Goal: Task Accomplishment & Management: Complete application form

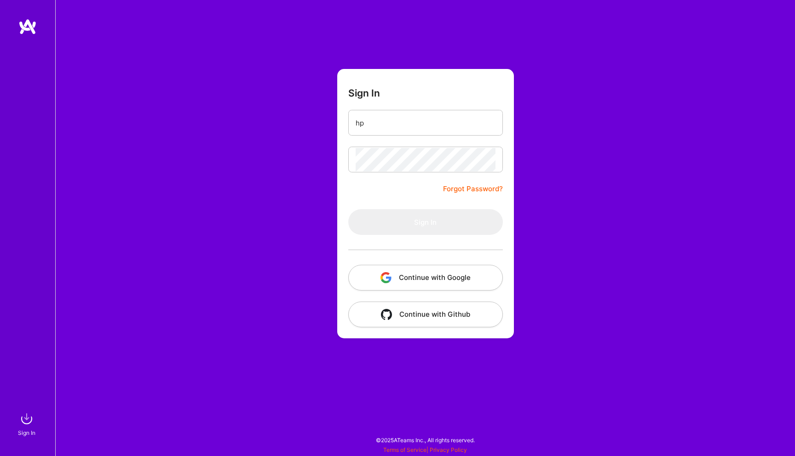
type input "[EMAIL_ADDRESS][DOMAIN_NAME]"
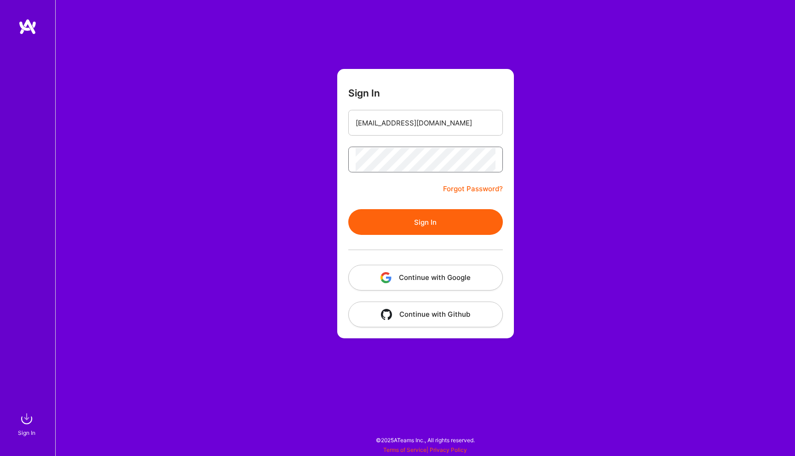
click at [348, 209] on button "Sign In" at bounding box center [425, 222] width 155 height 26
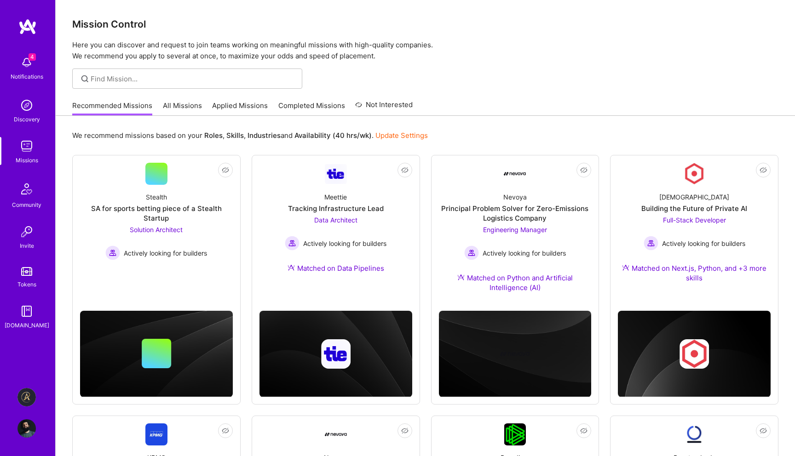
click at [26, 401] on img at bounding box center [26, 397] width 18 height 18
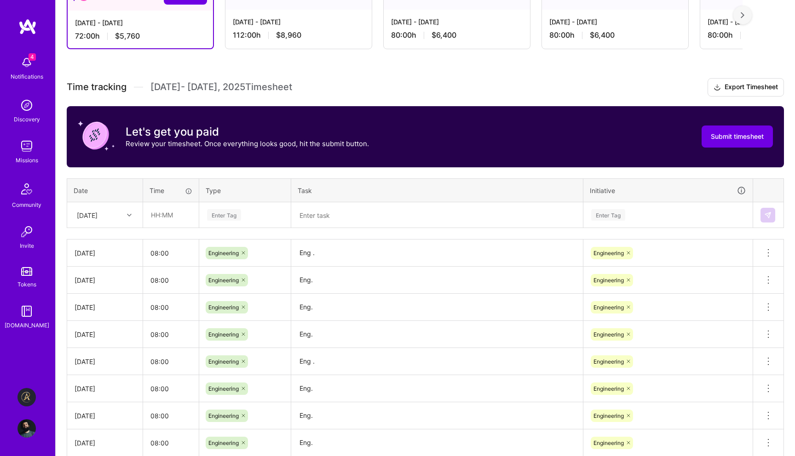
scroll to position [285, 0]
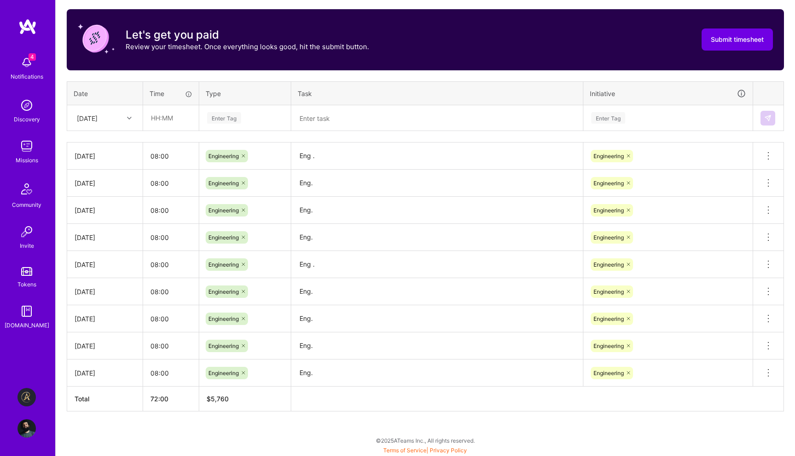
click at [109, 124] on div "[DATE]" at bounding box center [97, 117] width 51 height 15
click at [108, 256] on div "[DATE]" at bounding box center [105, 261] width 75 height 17
click at [174, 119] on input "text" at bounding box center [171, 118] width 55 height 24
type input "08:00"
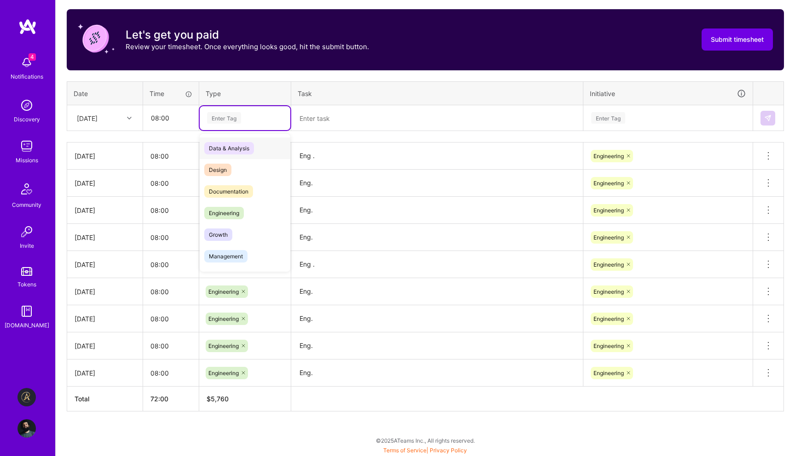
click at [219, 123] on div "Enter Tag" at bounding box center [224, 118] width 34 height 14
click at [228, 207] on span "Engineering" at bounding box center [224, 213] width 40 height 12
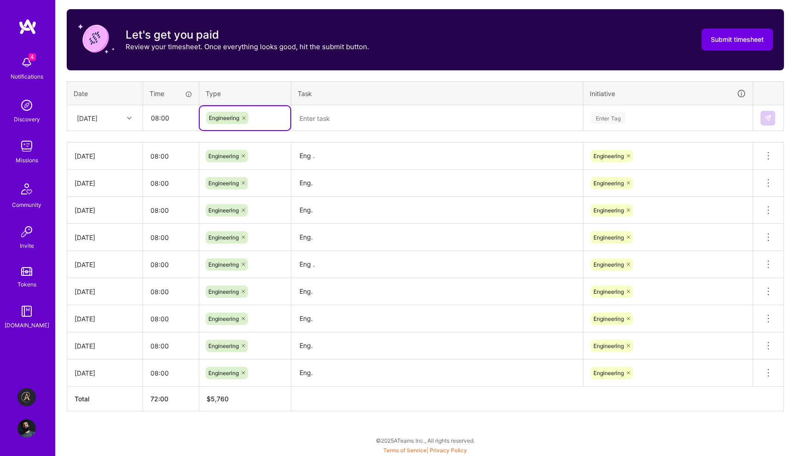
click at [372, 113] on textarea at bounding box center [437, 118] width 290 height 24
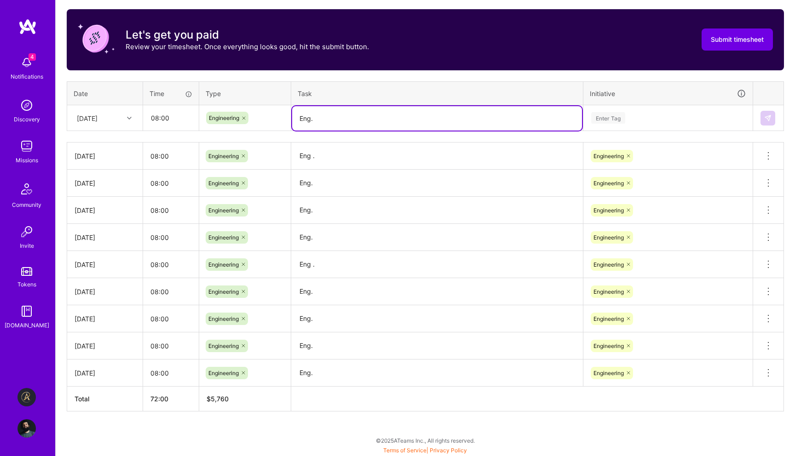
type textarea "Eng."
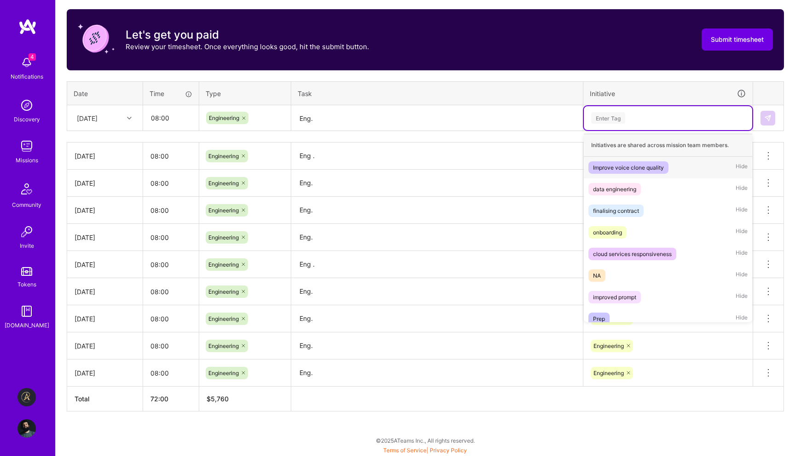
click at [664, 118] on div "Enter Tag" at bounding box center [668, 118] width 156 height 12
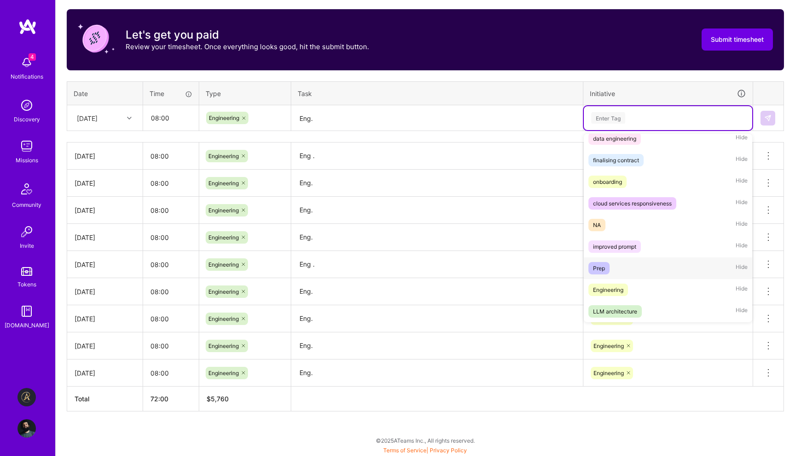
scroll to position [283, 0]
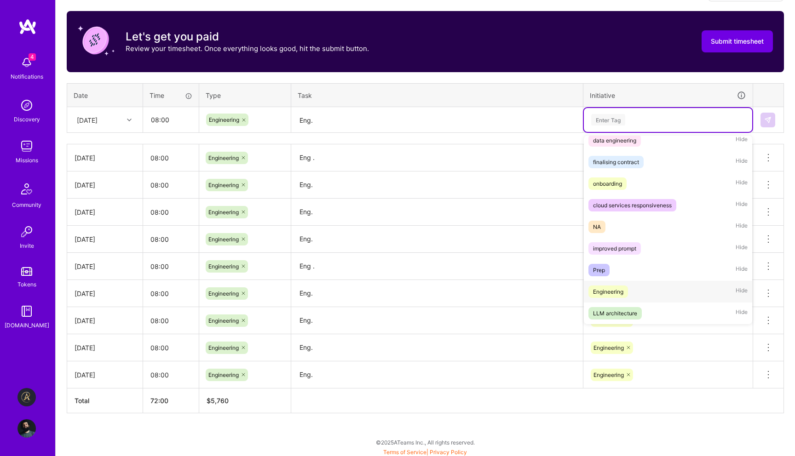
click at [661, 286] on div "Engineering Hide" at bounding box center [668, 292] width 168 height 22
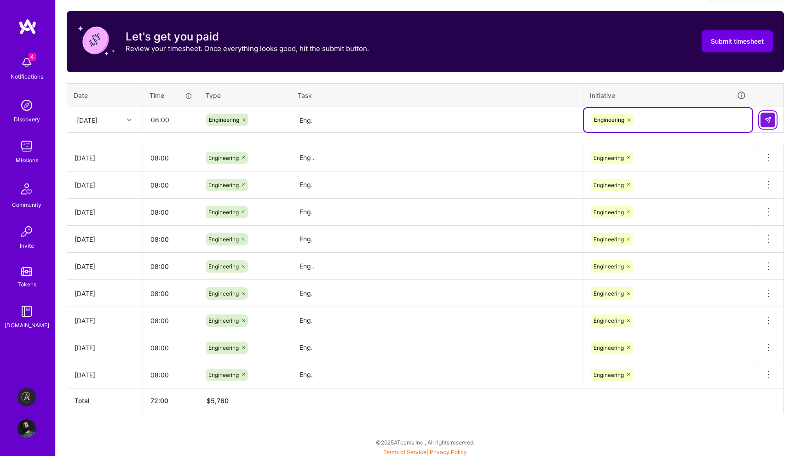
click at [768, 120] on img at bounding box center [767, 119] width 7 height 7
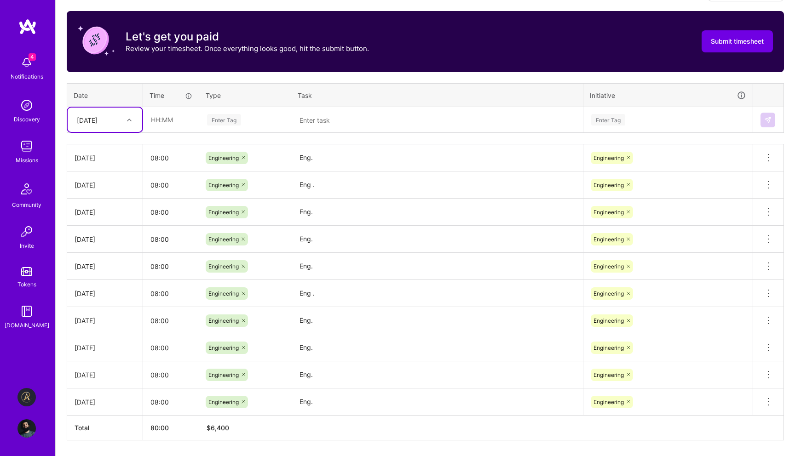
click at [120, 126] on div "[DATE]" at bounding box center [97, 119] width 51 height 15
click at [97, 268] on div "[DATE]" at bounding box center [105, 265] width 75 height 17
click at [117, 119] on div "[DATE]" at bounding box center [97, 119] width 51 height 15
click at [103, 259] on div "[DATE]" at bounding box center [105, 263] width 75 height 17
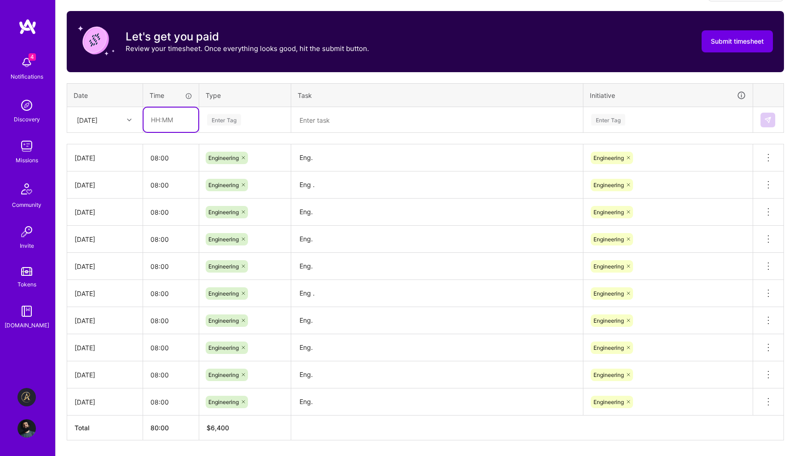
click at [163, 118] on input "text" at bounding box center [171, 120] width 55 height 24
type input "08:00"
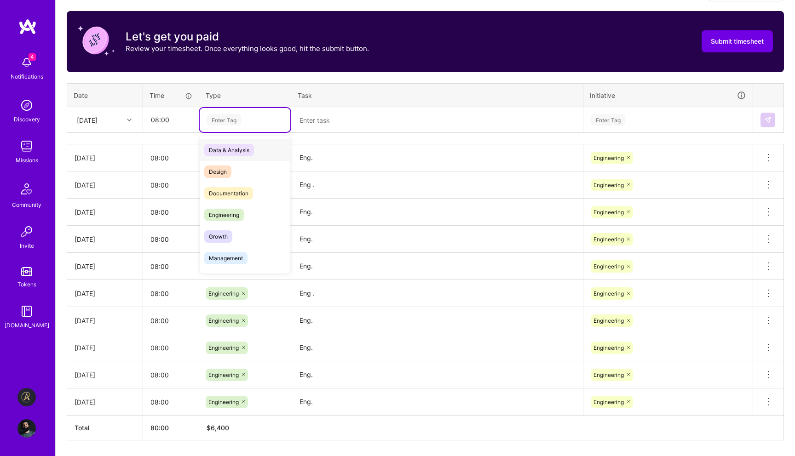
click at [209, 119] on div "Enter Tag" at bounding box center [224, 120] width 34 height 14
click at [219, 209] on span "Engineering" at bounding box center [224, 215] width 40 height 12
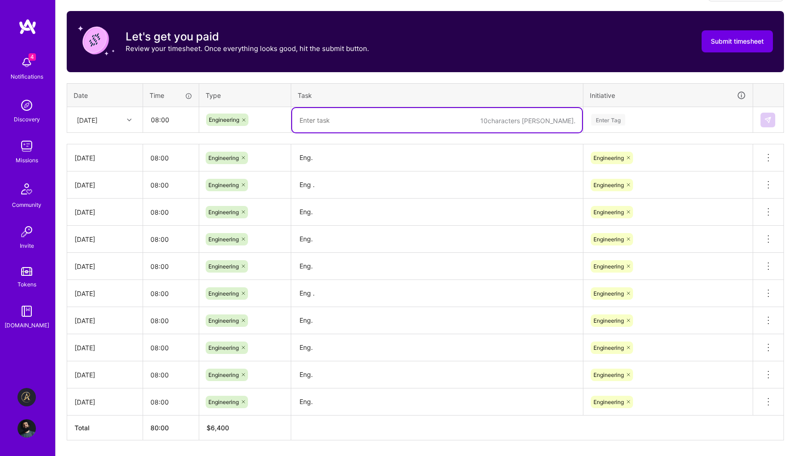
click at [352, 115] on textarea at bounding box center [437, 120] width 290 height 24
type textarea "Eng."
click at [632, 116] on div "Enter Tag" at bounding box center [668, 120] width 156 height 12
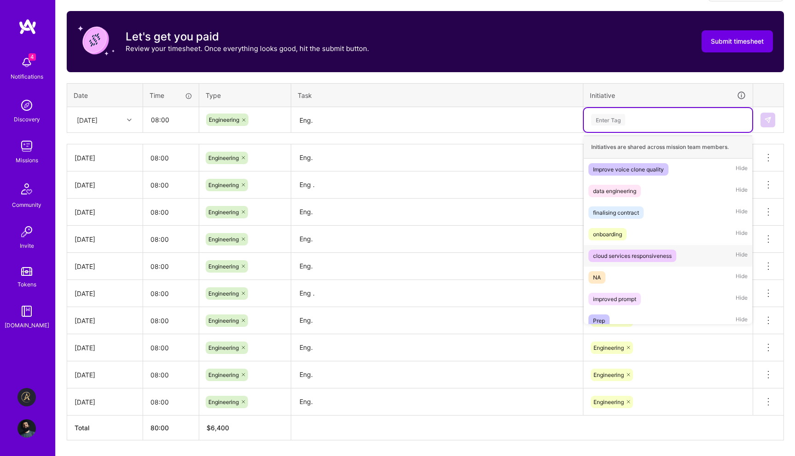
scroll to position [51, 0]
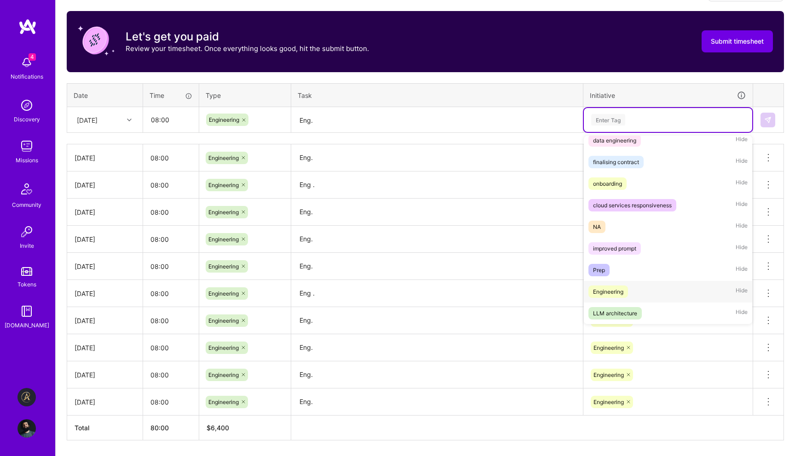
click at [621, 292] on div "Engineering" at bounding box center [608, 292] width 30 height 10
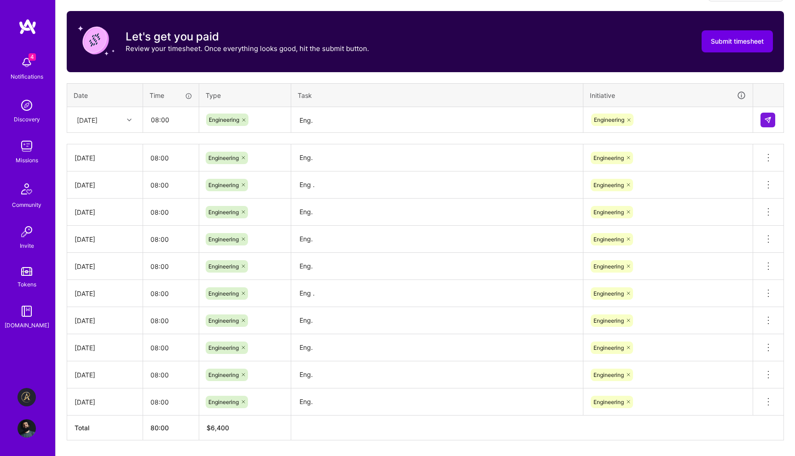
click at [773, 127] on td at bounding box center [768, 120] width 31 height 26
click at [773, 122] on button at bounding box center [767, 120] width 15 height 15
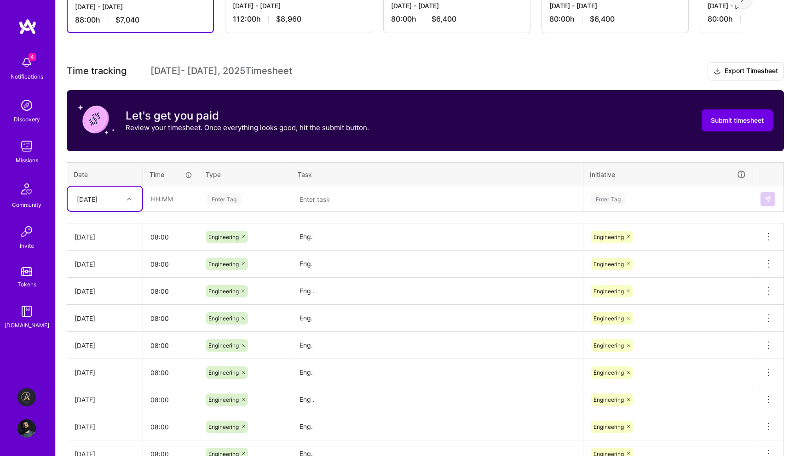
scroll to position [0, 0]
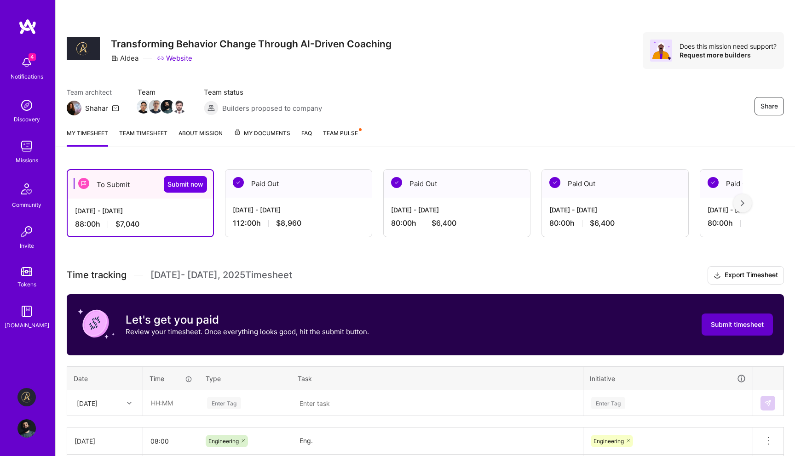
click at [740, 327] on span "Submit timesheet" at bounding box center [737, 324] width 53 height 9
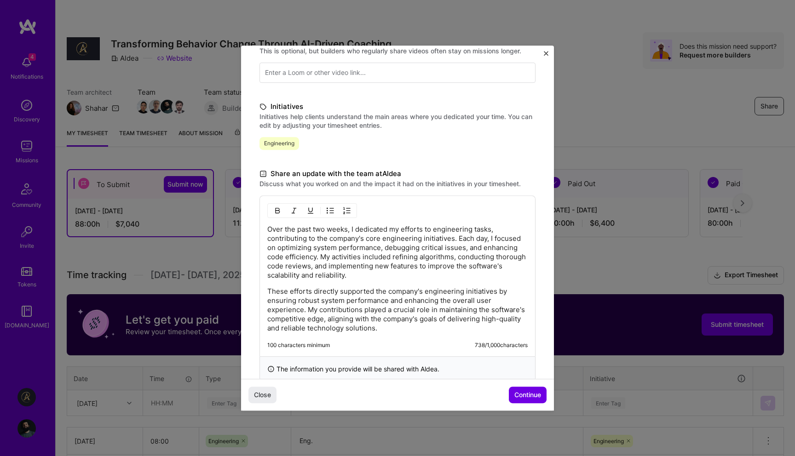
scroll to position [167, 0]
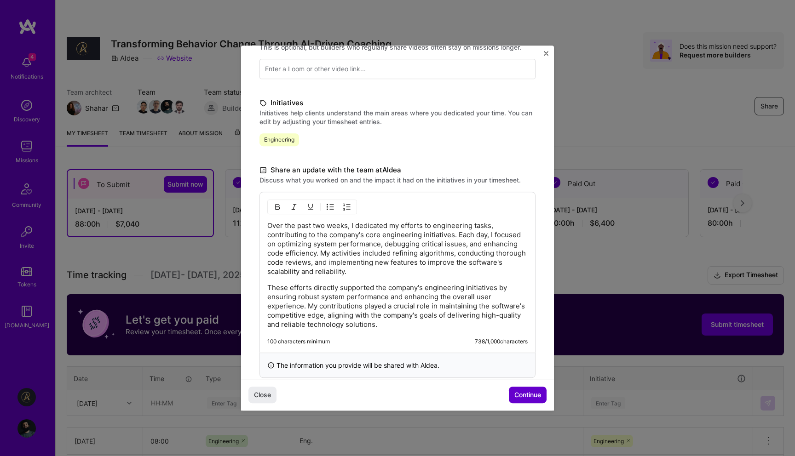
click at [518, 397] on span "Continue" at bounding box center [527, 395] width 27 height 9
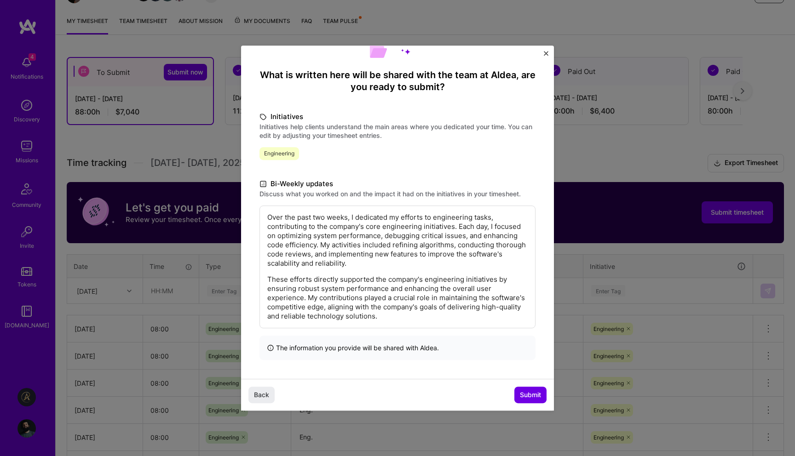
scroll to position [152, 0]
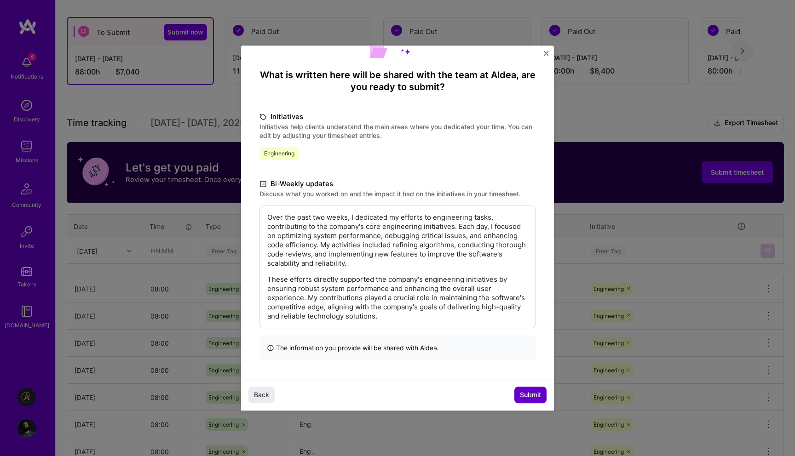
click at [521, 390] on button "Submit" at bounding box center [530, 395] width 32 height 17
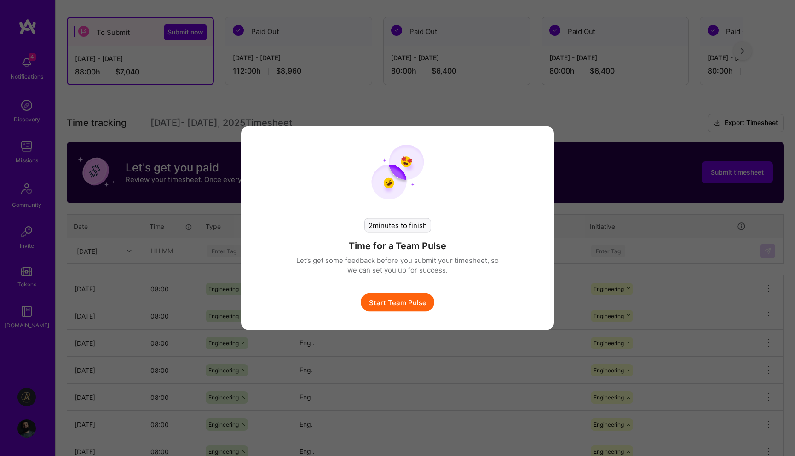
click at [426, 304] on button "Start Team Pulse" at bounding box center [398, 303] width 74 height 18
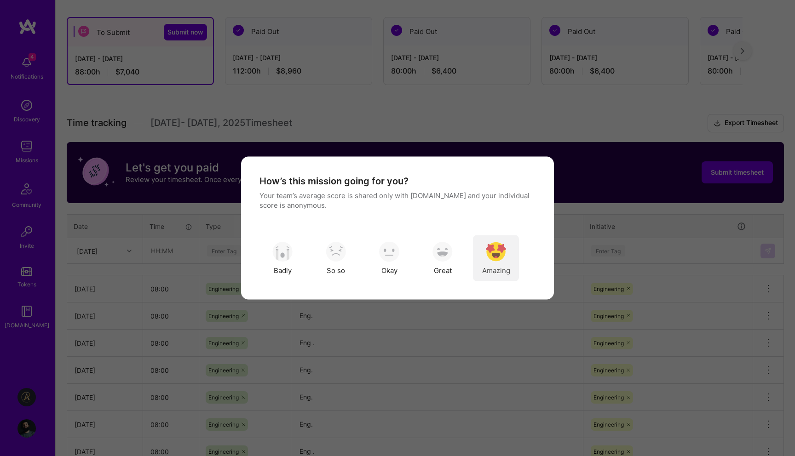
click at [490, 254] on img "modal" at bounding box center [496, 252] width 20 height 20
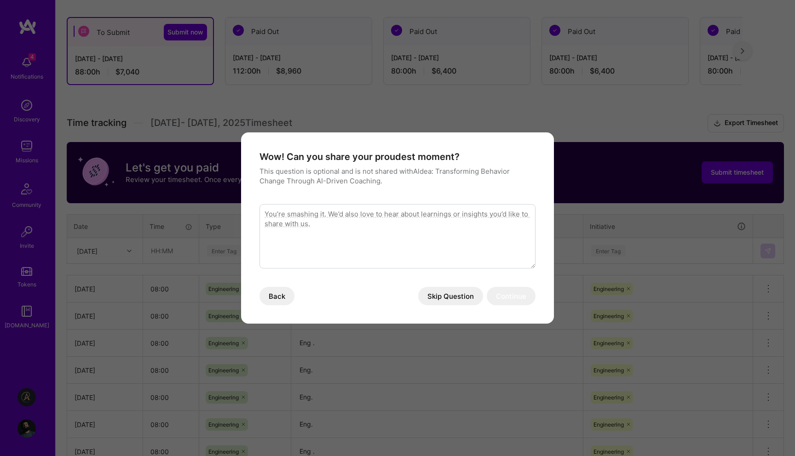
click at [441, 295] on button "Skip Question" at bounding box center [450, 296] width 65 height 18
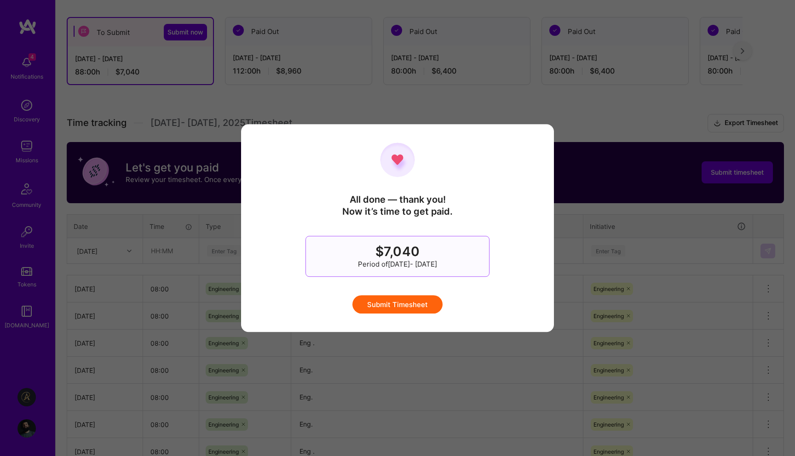
click at [426, 301] on button "Submit Timesheet" at bounding box center [397, 304] width 90 height 18
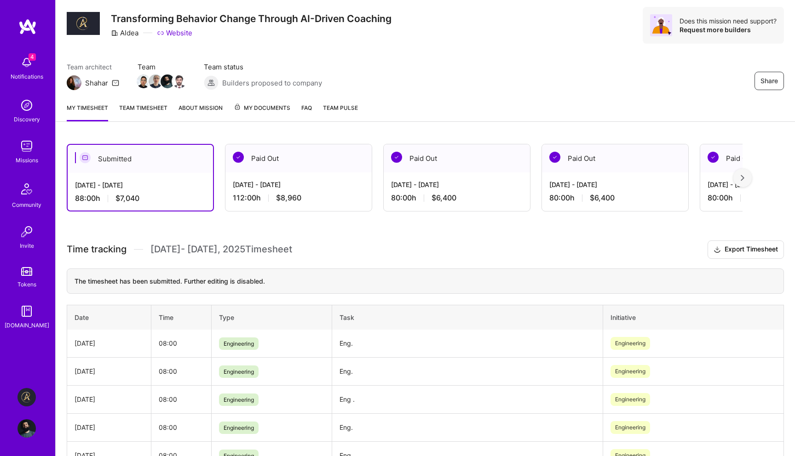
scroll to position [0, 0]
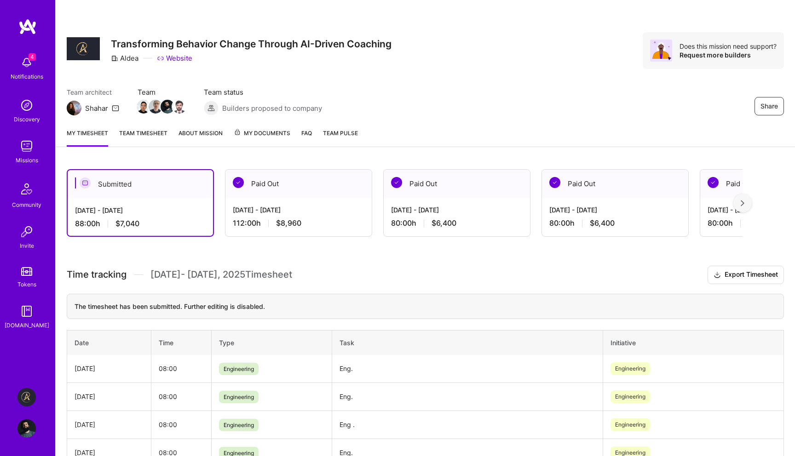
click at [29, 63] on img at bounding box center [26, 62] width 18 height 18
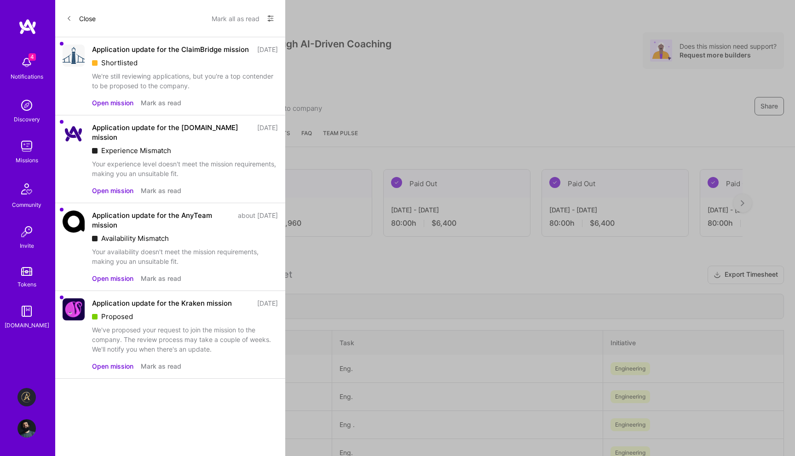
click at [111, 108] on button "Open mission" at bounding box center [112, 103] width 41 height 10
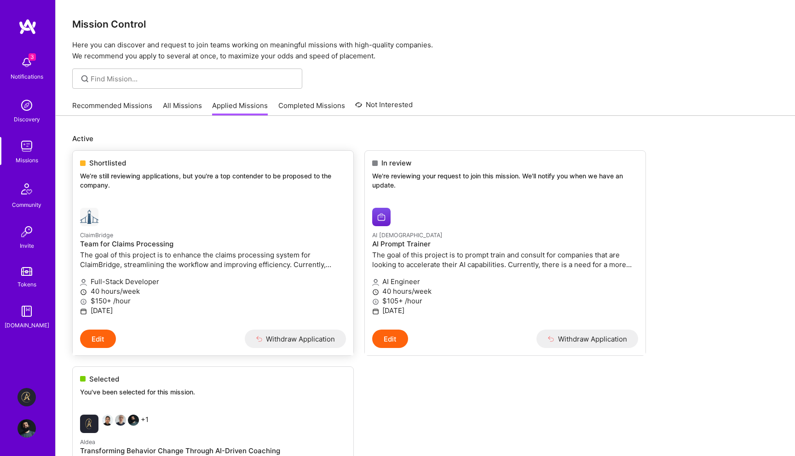
click at [107, 196] on div "Shortlisted We’re still reviewing applications, but you're a top contender to b…" at bounding box center [213, 176] width 281 height 50
click at [29, 60] on span "3" at bounding box center [32, 56] width 7 height 7
